Goal: Navigation & Orientation: Find specific page/section

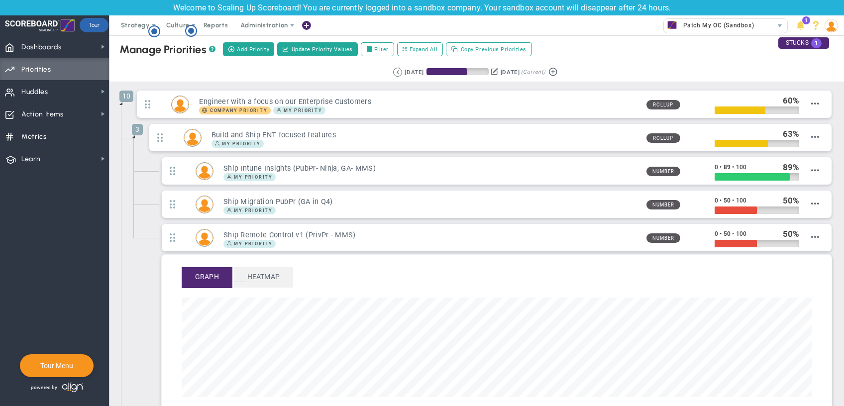
click at [146, 378] on li "3 Build and Ship ENT focused features My Priority 63" at bounding box center [483, 272] width 699 height 299
click at [126, 378] on li "10 Engineer with a focus on our Enterprise Customers Company Priority My Priori…" at bounding box center [476, 309] width 714 height 439
click at [73, 96] on span "Huddles Huddles" at bounding box center [54, 91] width 109 height 22
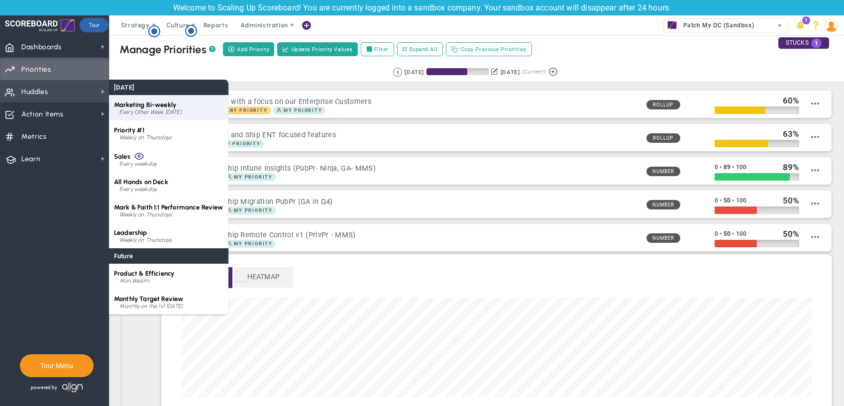
click at [164, 105] on span "Marketing Bi-weekly" at bounding box center [145, 104] width 62 height 7
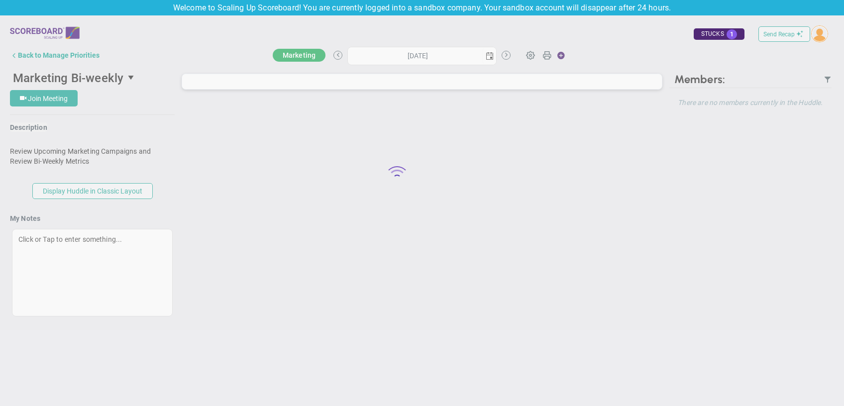
type input "[DATE]"
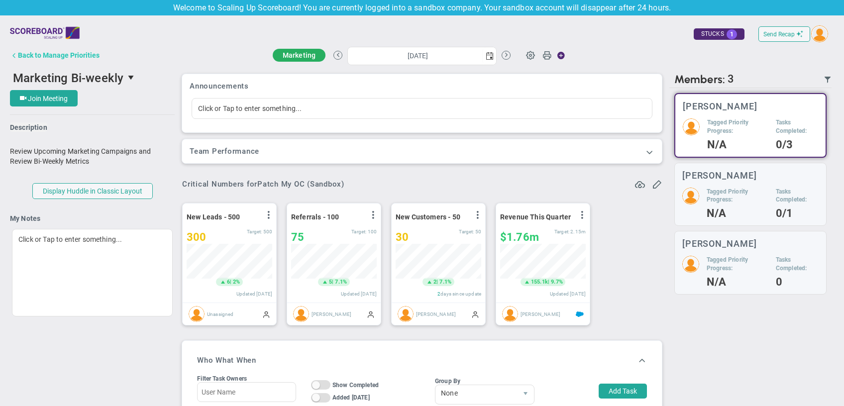
click at [53, 54] on div "Back to Manage Priorities" at bounding box center [59, 55] width 82 height 8
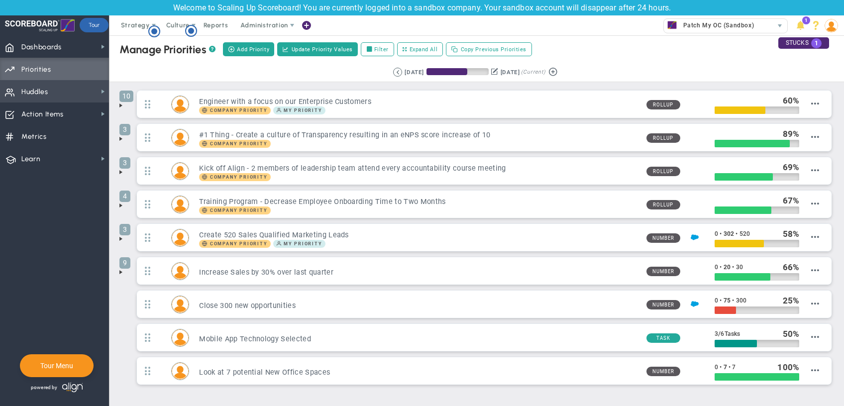
click at [64, 91] on span "Huddles Huddles" at bounding box center [54, 91] width 109 height 22
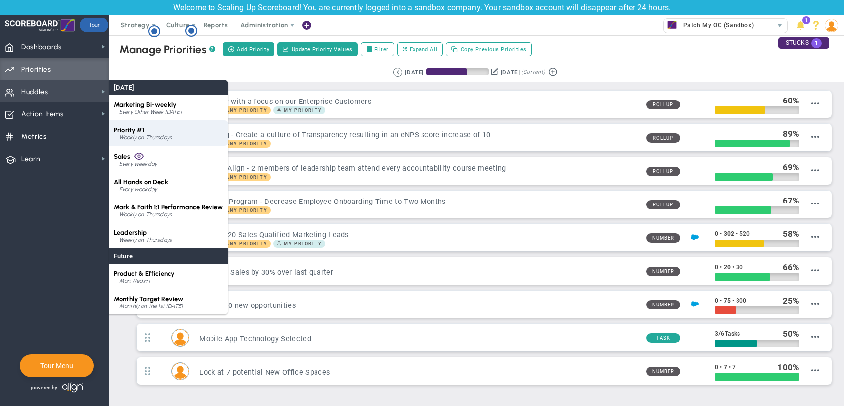
click at [163, 129] on div "Priority #1 Weekly on Thursdays" at bounding box center [168, 132] width 119 height 25
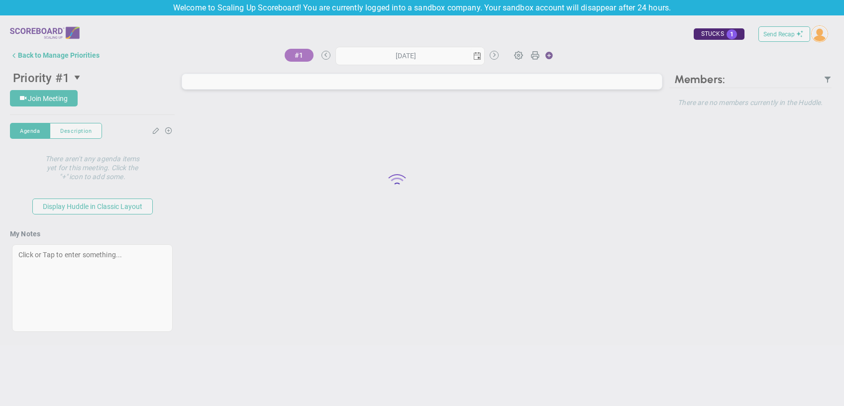
type input "[DATE]"
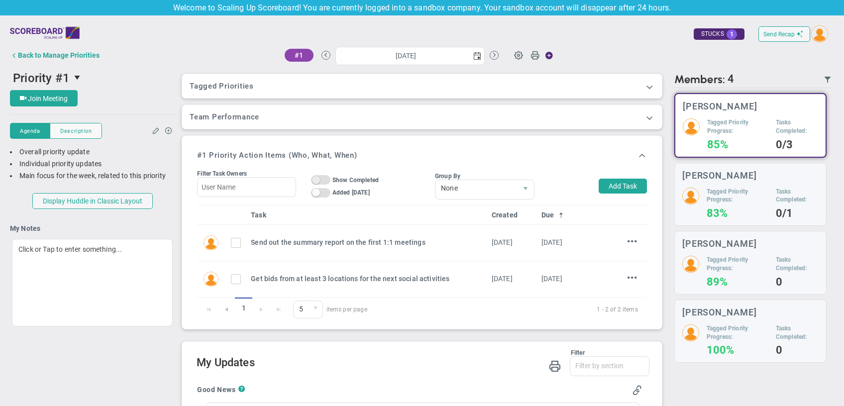
click at [322, 176] on span "On Off" at bounding box center [320, 179] width 19 height 9
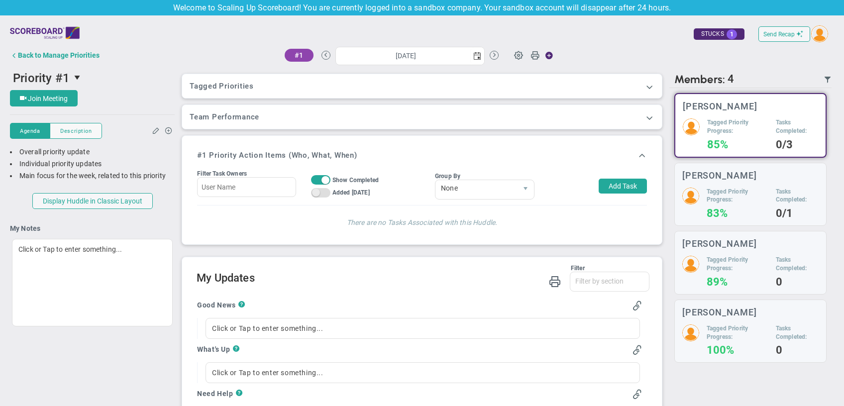
click at [328, 195] on span "On Off" at bounding box center [320, 192] width 19 height 9
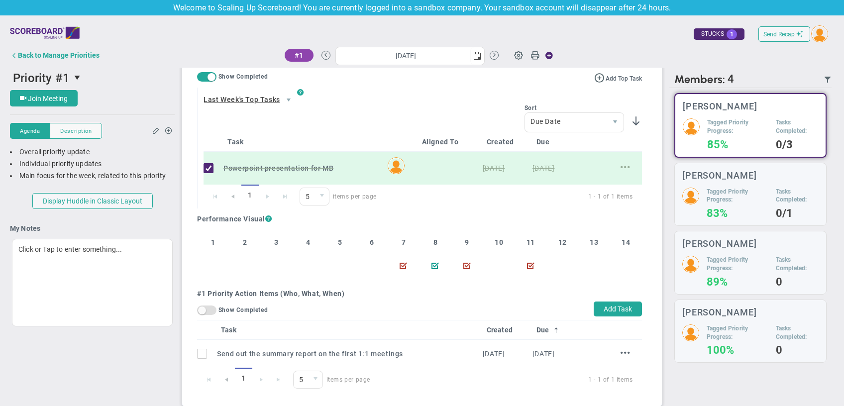
scroll to position [14, 0]
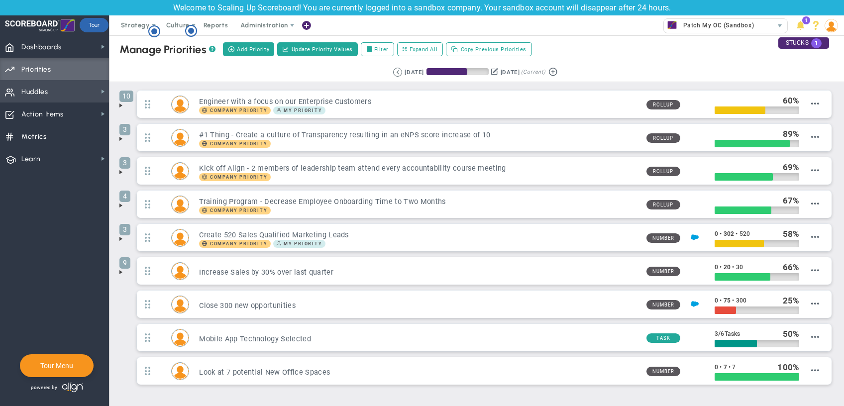
click at [52, 90] on span "Huddles Huddles" at bounding box center [54, 91] width 109 height 22
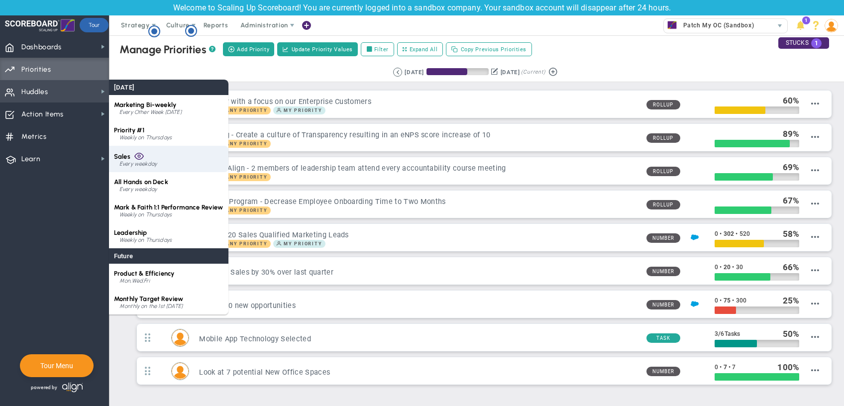
click at [154, 158] on div "Sales Every weekday" at bounding box center [168, 159] width 119 height 26
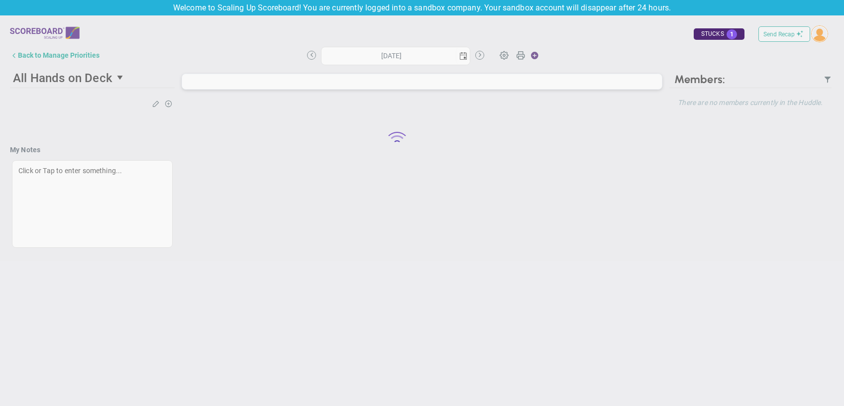
type input "[DATE]"
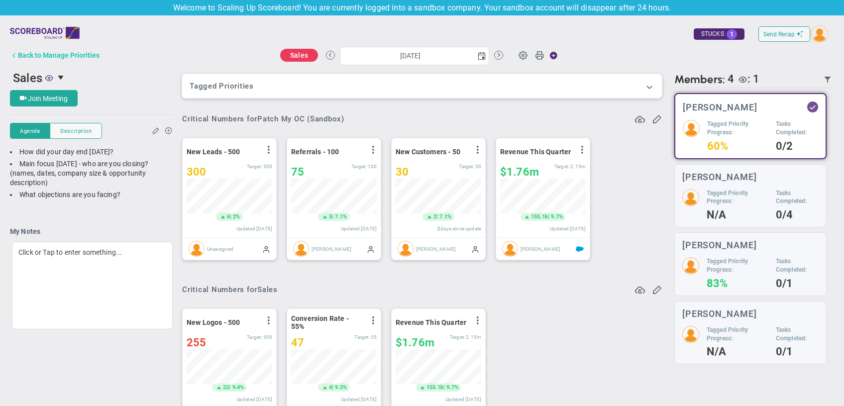
click at [41, 56] on div "Back to Manage Priorities" at bounding box center [59, 55] width 82 height 8
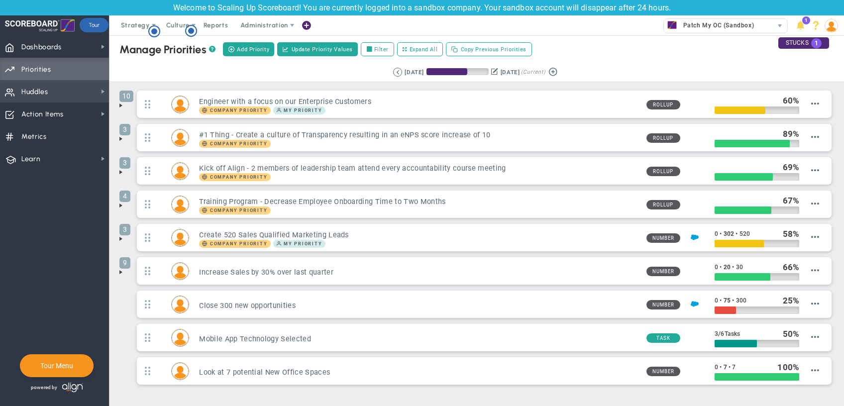
click at [80, 93] on span "Huddles Huddles" at bounding box center [54, 91] width 109 height 22
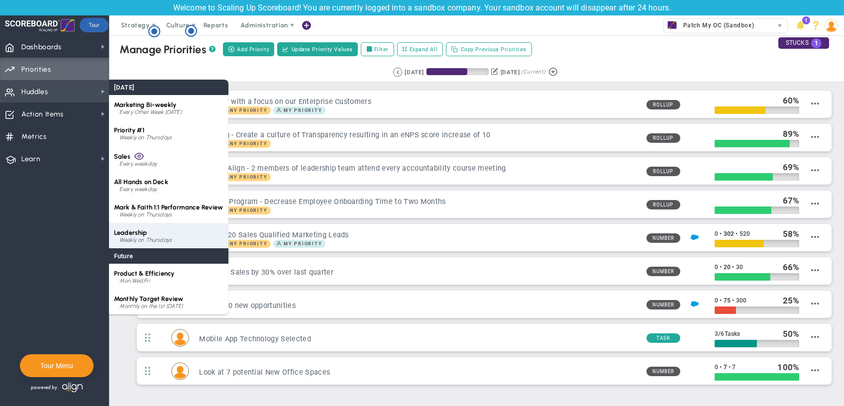
click at [182, 237] on div "Leadership Weekly on Thursdays" at bounding box center [168, 235] width 119 height 25
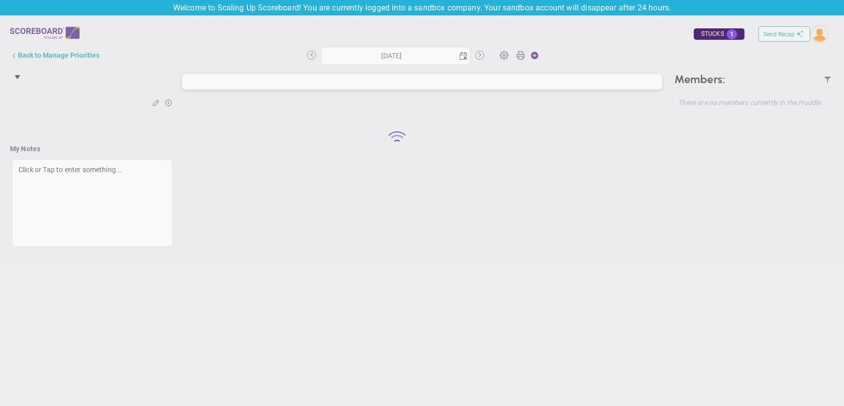
type input "[DATE]"
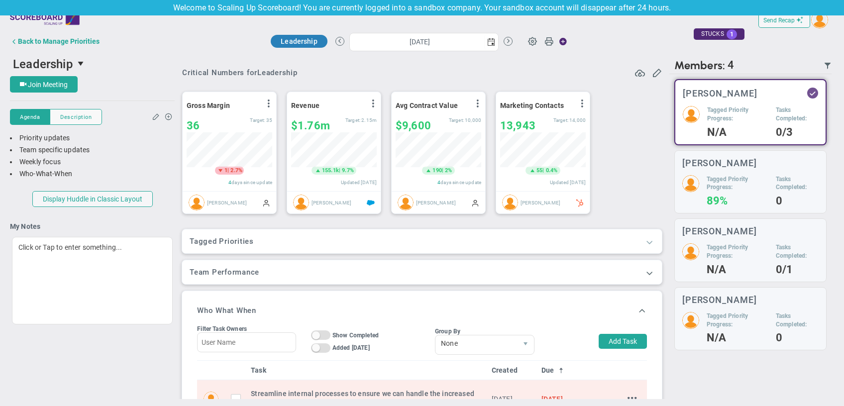
click at [649, 241] on span at bounding box center [649, 242] width 10 height 10
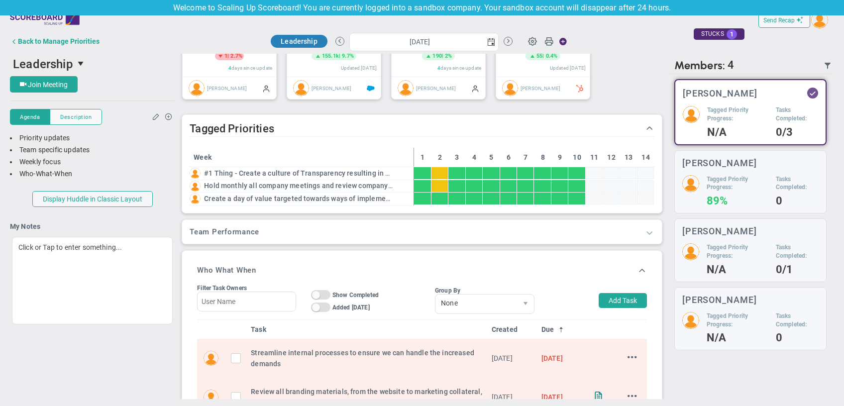
click at [648, 232] on span at bounding box center [649, 232] width 10 height 10
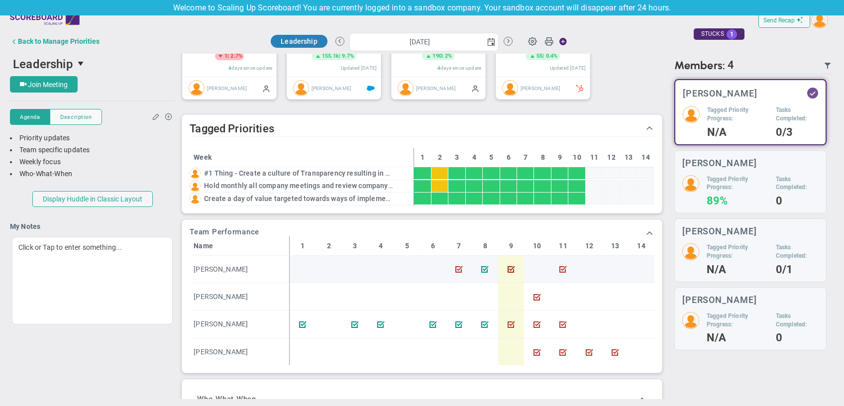
click at [512, 270] on div at bounding box center [511, 269] width 26 height 11
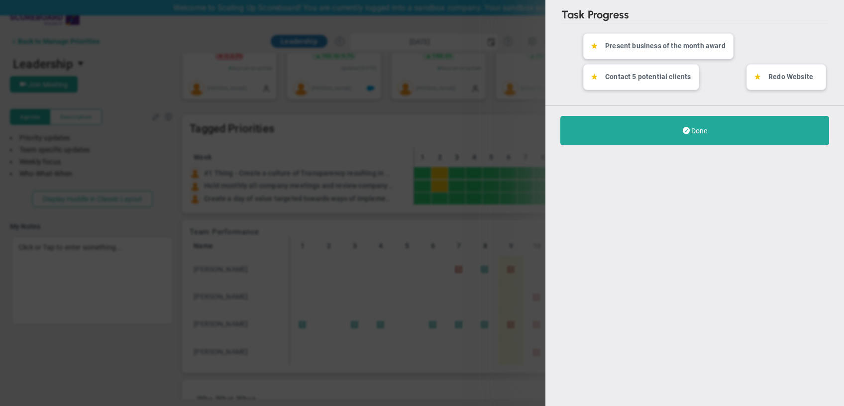
click at [165, 195] on div "Task Progress Present business of the month award Contact 5 potential clients R…" at bounding box center [422, 203] width 844 height 406
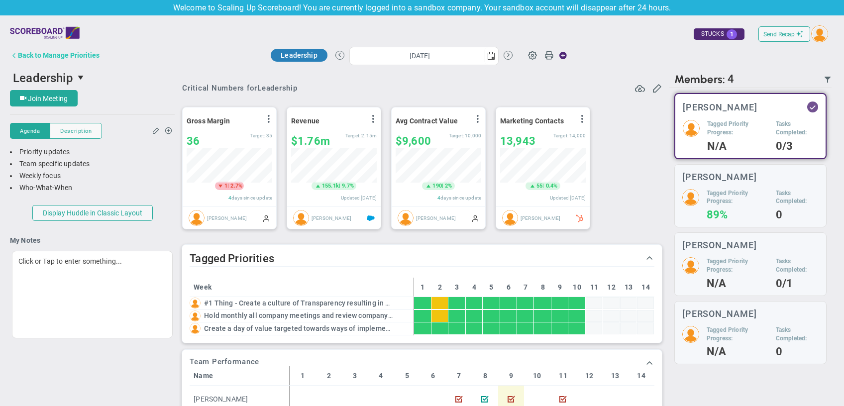
click at [74, 61] on button "Back to Manage Priorities" at bounding box center [55, 55] width 90 height 20
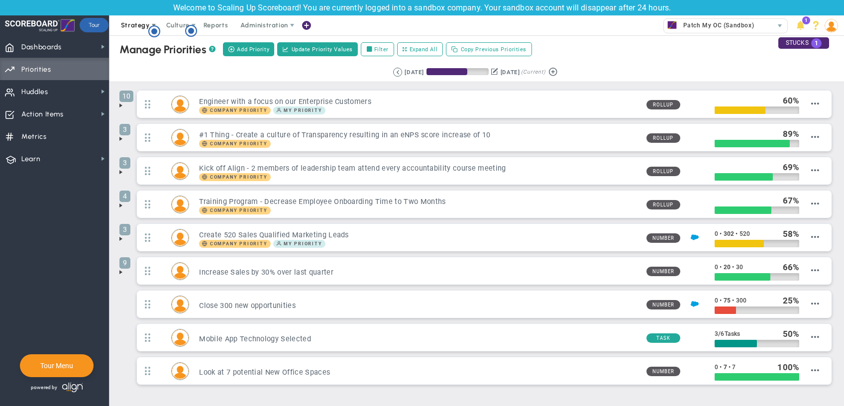
click at [135, 26] on span "Strategy" at bounding box center [135, 24] width 29 height 7
click at [64, 114] on span "Action Items Action Items" at bounding box center [54, 113] width 109 height 22
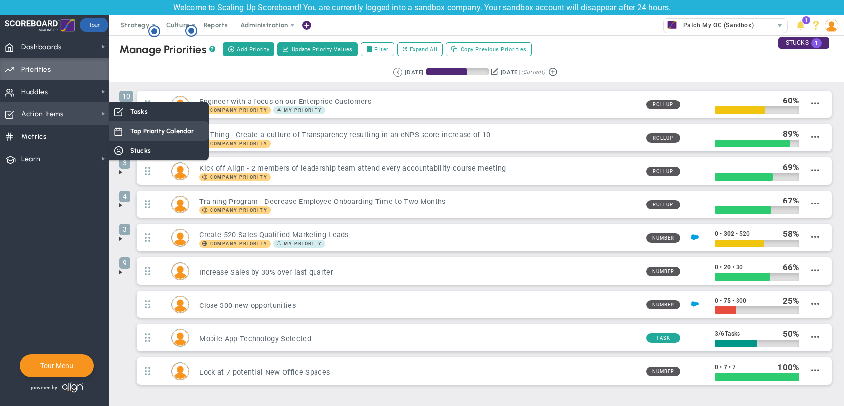
click at [156, 126] on div "Top Priority Calendar" at bounding box center [158, 130] width 99 height 19
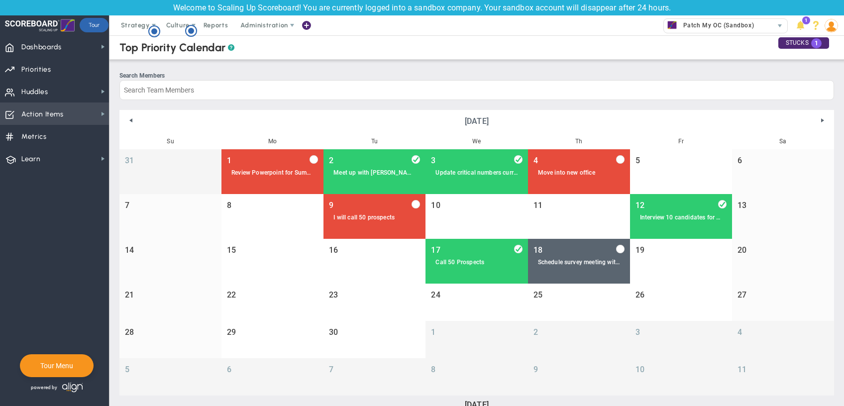
click at [51, 114] on span "Action Items" at bounding box center [42, 114] width 42 height 21
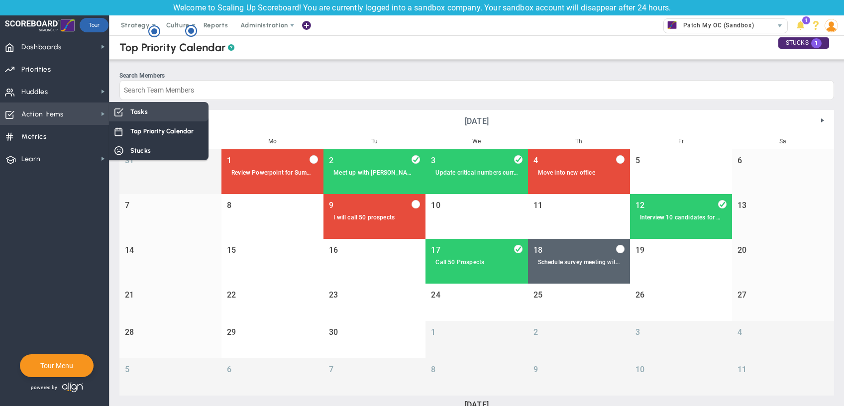
click at [159, 116] on div "Tasks" at bounding box center [158, 111] width 99 height 19
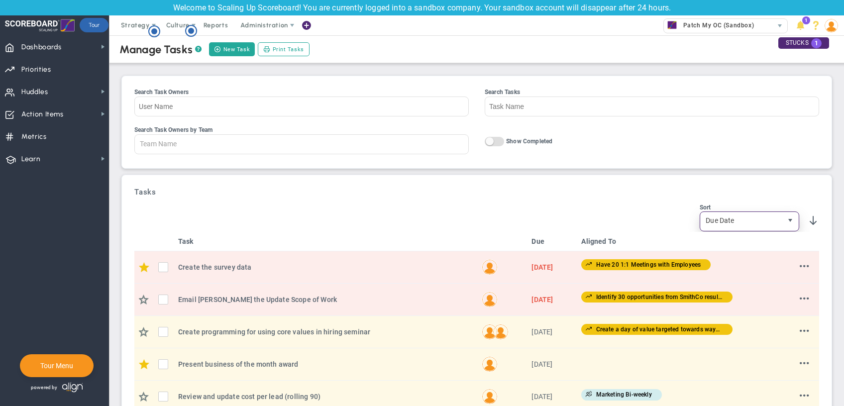
click at [789, 224] on span "select" at bounding box center [790, 220] width 8 height 8
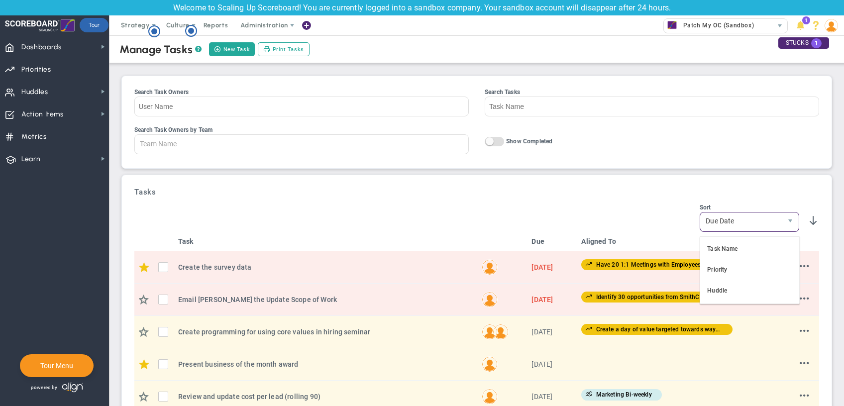
click at [494, 196] on h3 "Tasks" at bounding box center [476, 192] width 684 height 9
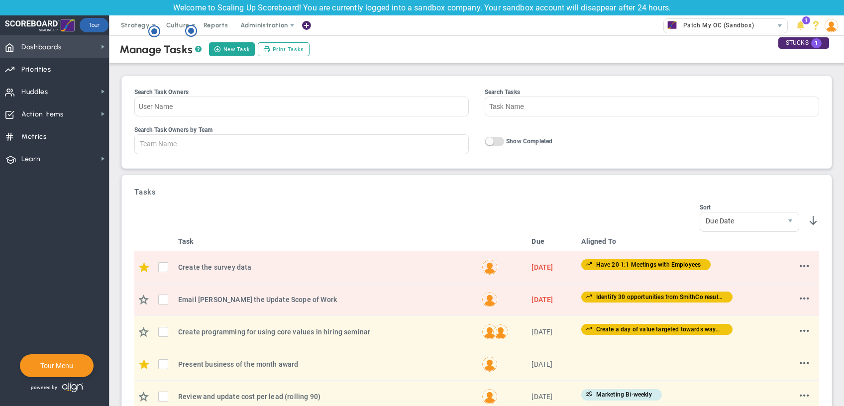
click at [59, 50] on span "Dashboards" at bounding box center [41, 47] width 40 height 21
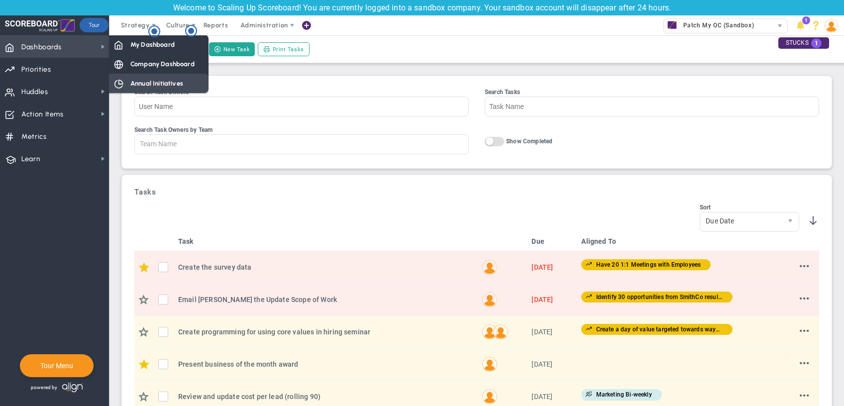
click at [178, 81] on span "Annual Initiatives" at bounding box center [156, 83] width 53 height 9
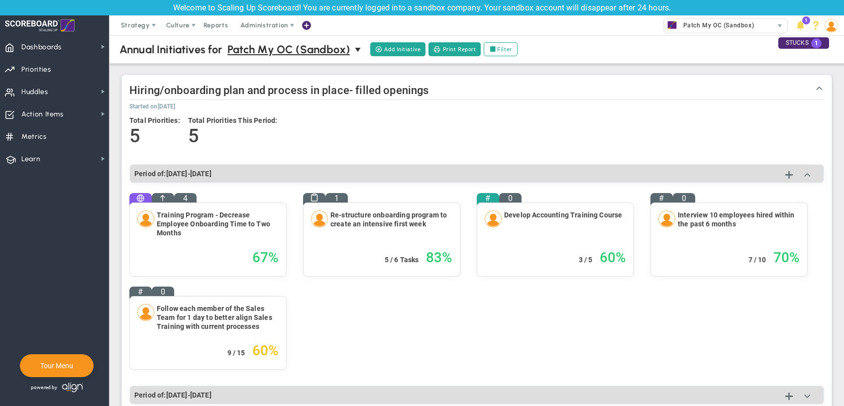
click at [61, 268] on nav "Dashboards Dashboards My Dashboard Company Dashboard" at bounding box center [54, 220] width 109 height 371
